Goal: Information Seeking & Learning: Learn about a topic

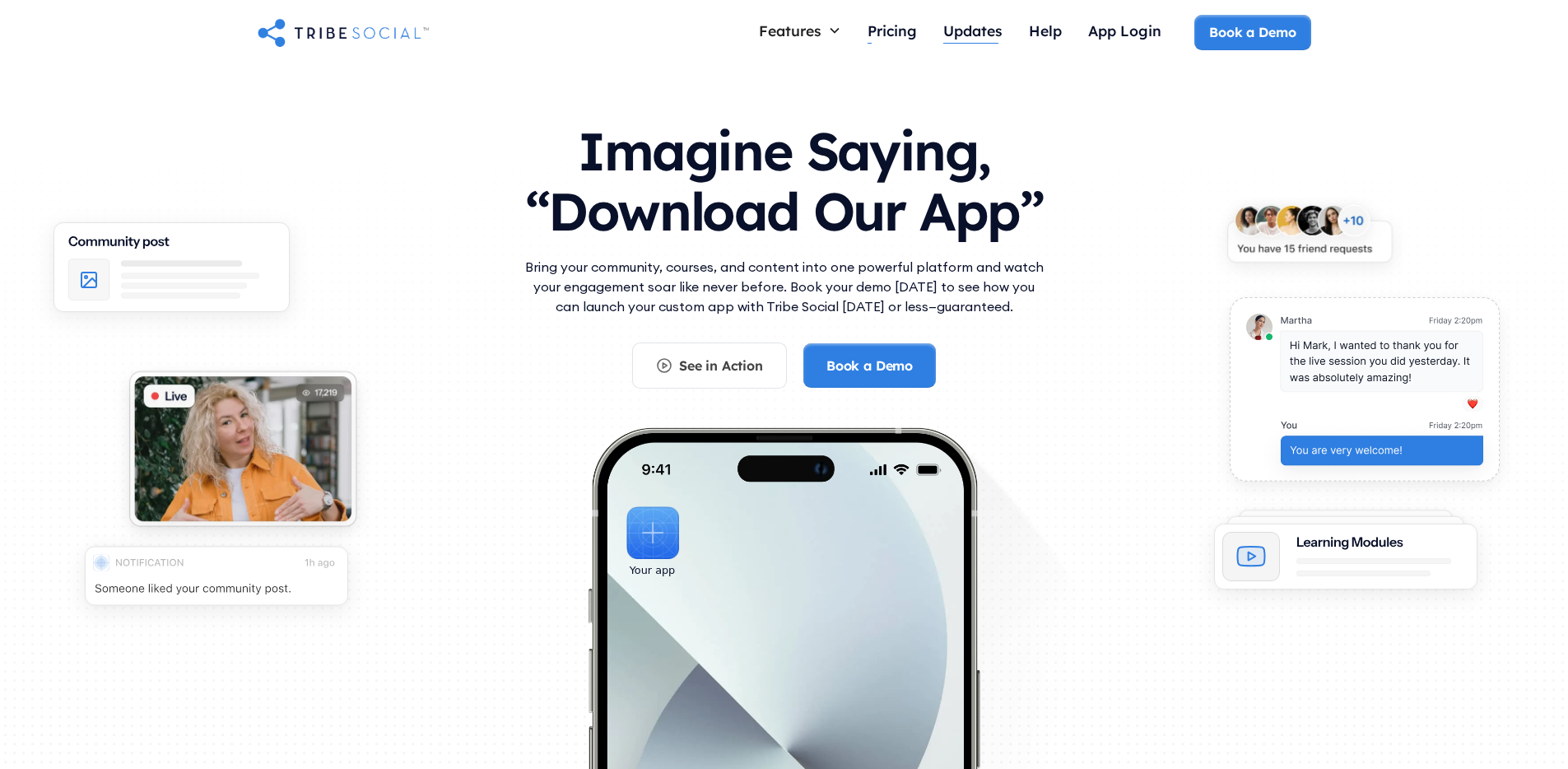
click at [987, 29] on div "Updates" at bounding box center [973, 31] width 60 height 18
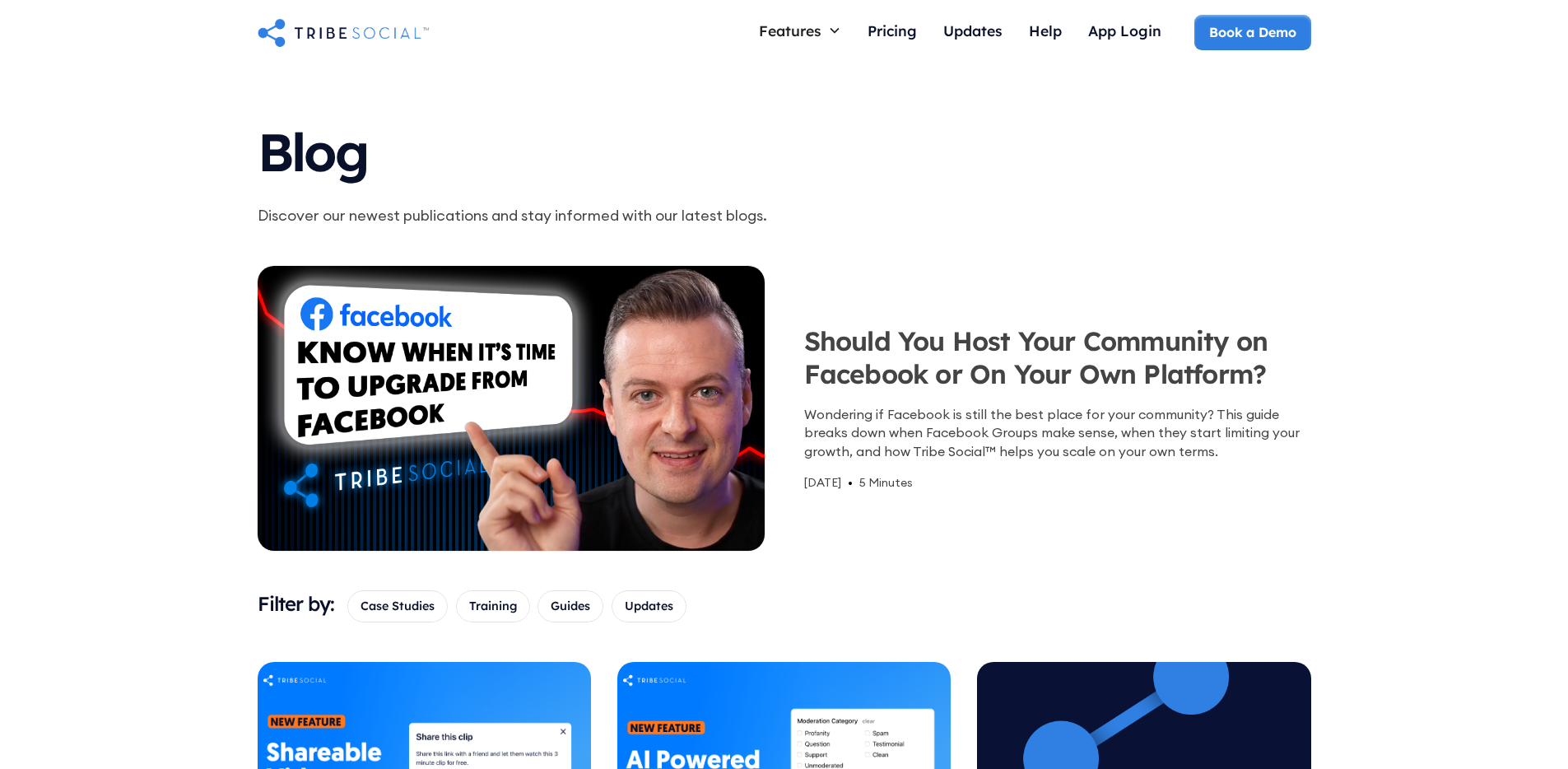
click at [372, 26] on img "home" at bounding box center [343, 32] width 172 height 32
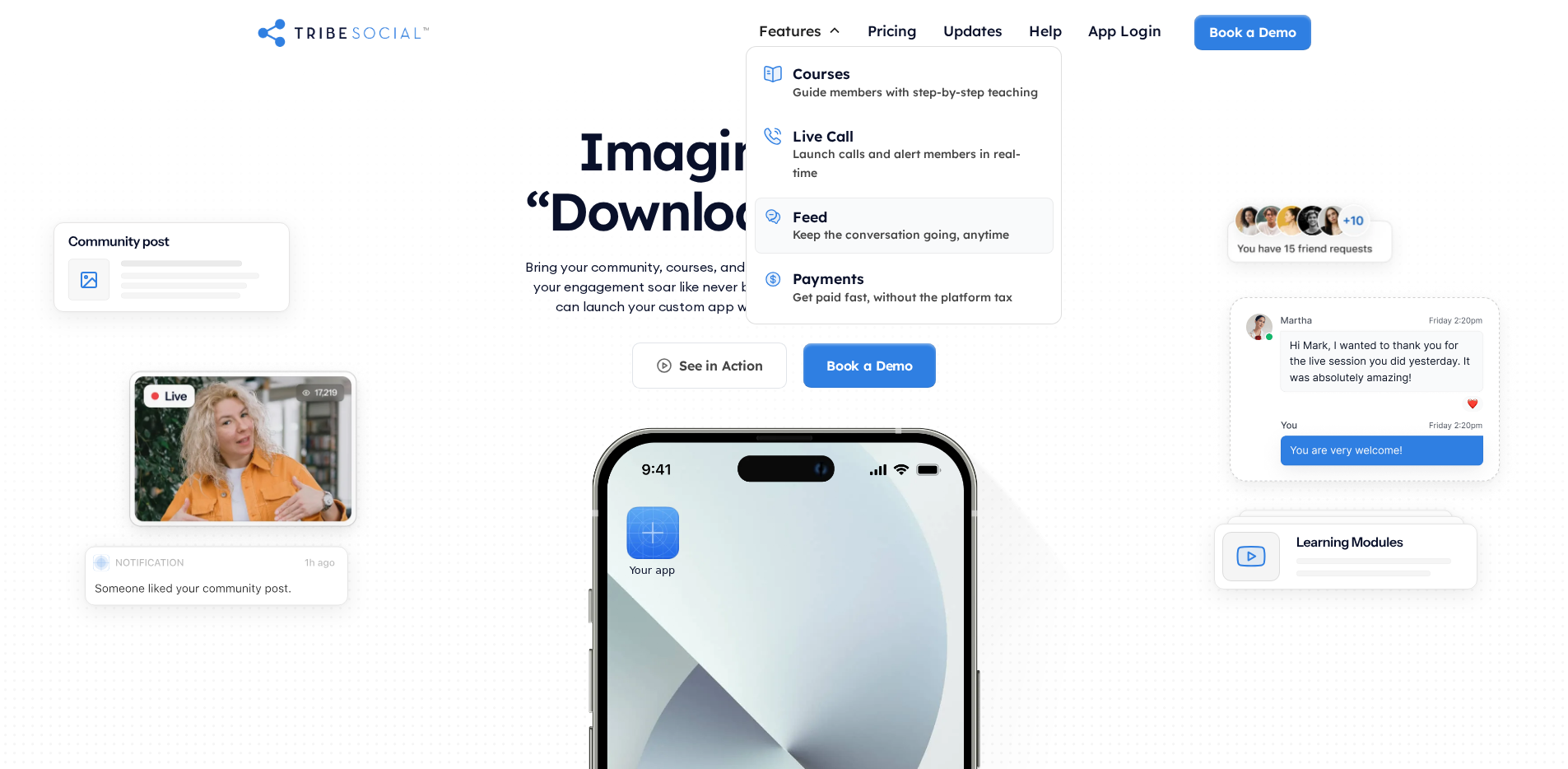
click at [853, 226] on div "Keep the conversation going, anytime" at bounding box center [901, 235] width 217 height 18
click at [877, 89] on div "Guide members with step-by-step teaching" at bounding box center [915, 92] width 246 height 18
click at [857, 226] on div "Keep the conversation going, anytime" at bounding box center [901, 235] width 217 height 18
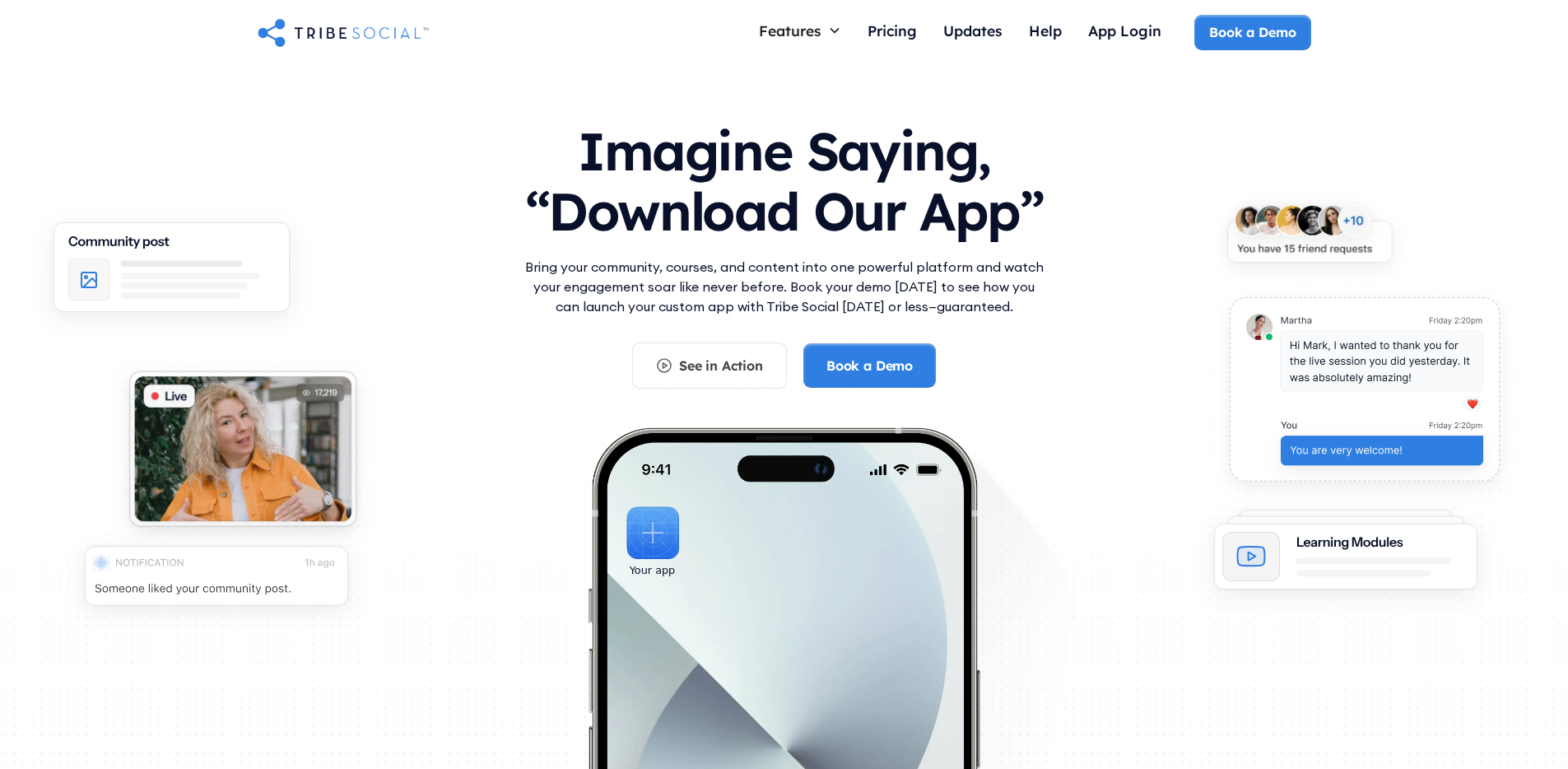
click at [583, 290] on p "Bring your community, courses, and content into one powerful platform and watch…" at bounding box center [784, 286] width 526 height 60
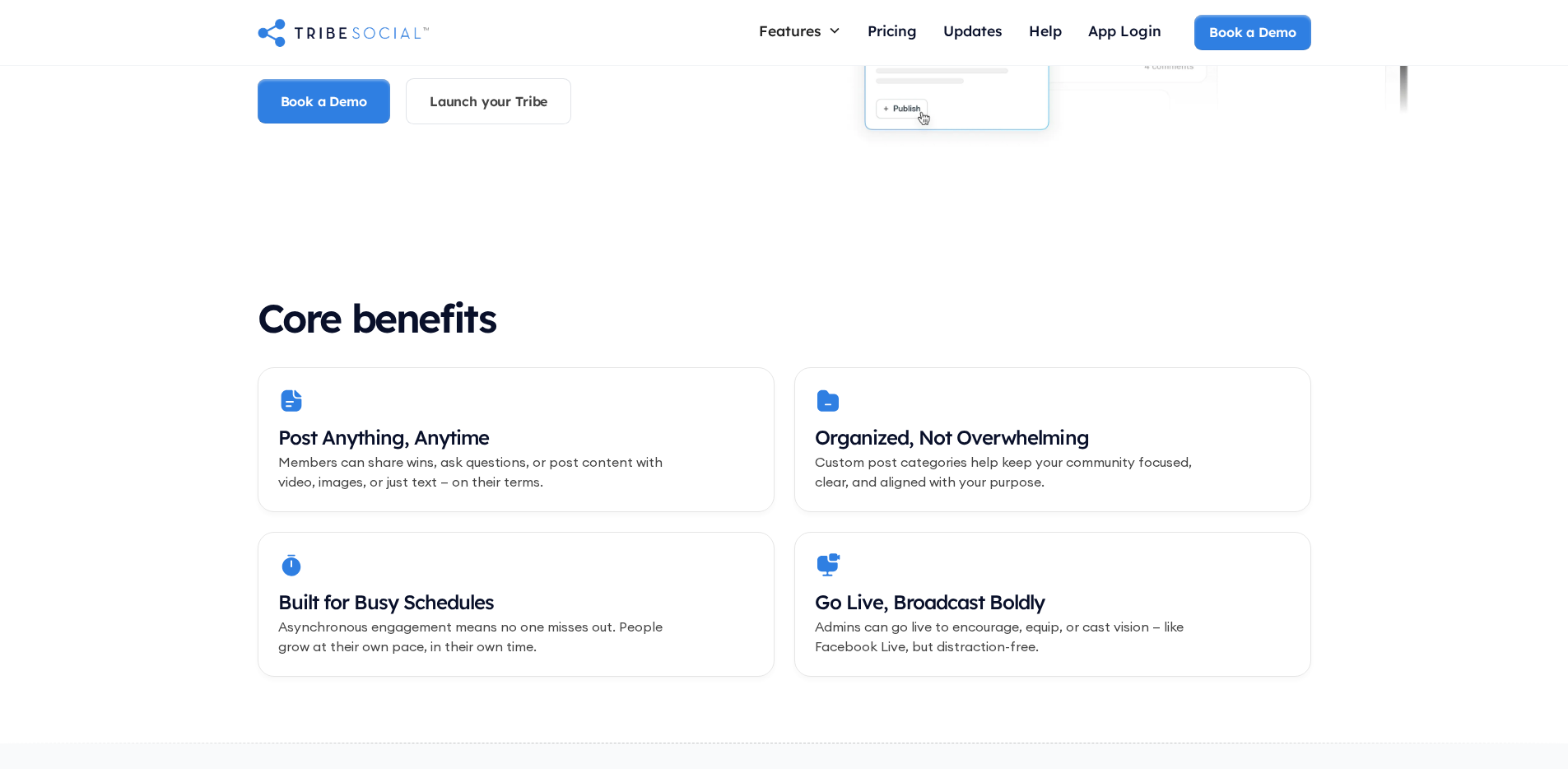
scroll to position [94, 0]
